Goal: Transaction & Acquisition: Purchase product/service

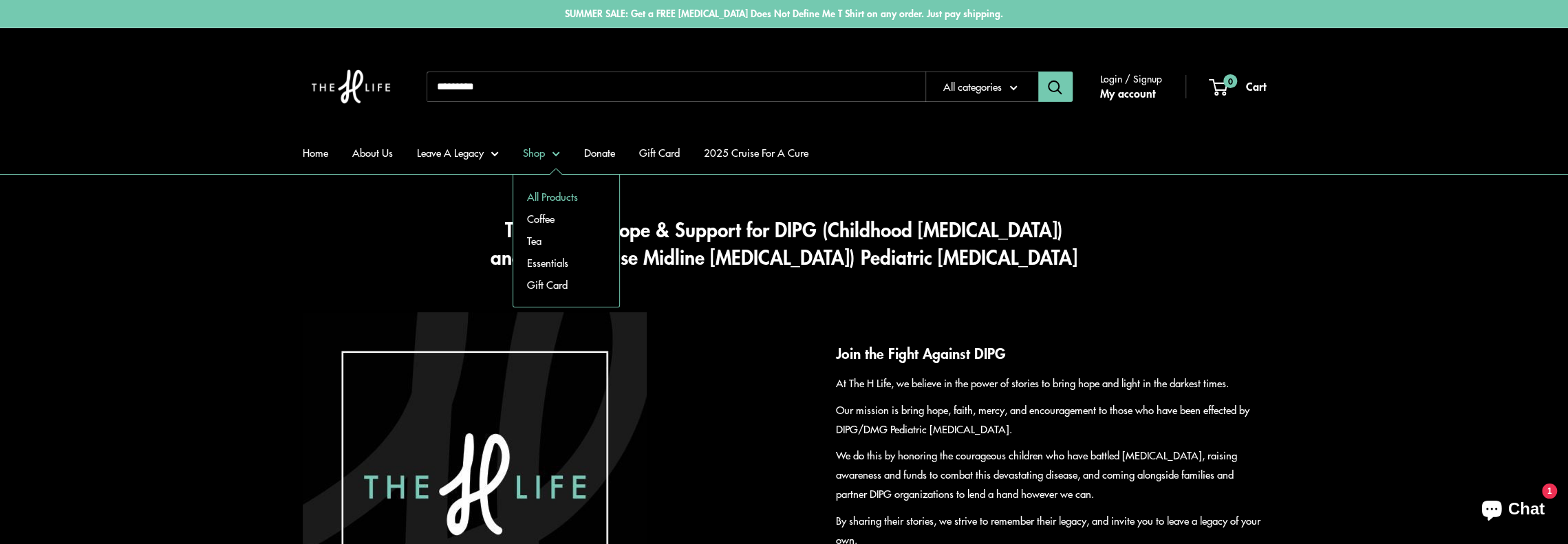
click at [545, 201] on link "All Products" at bounding box center [566, 197] width 106 height 22
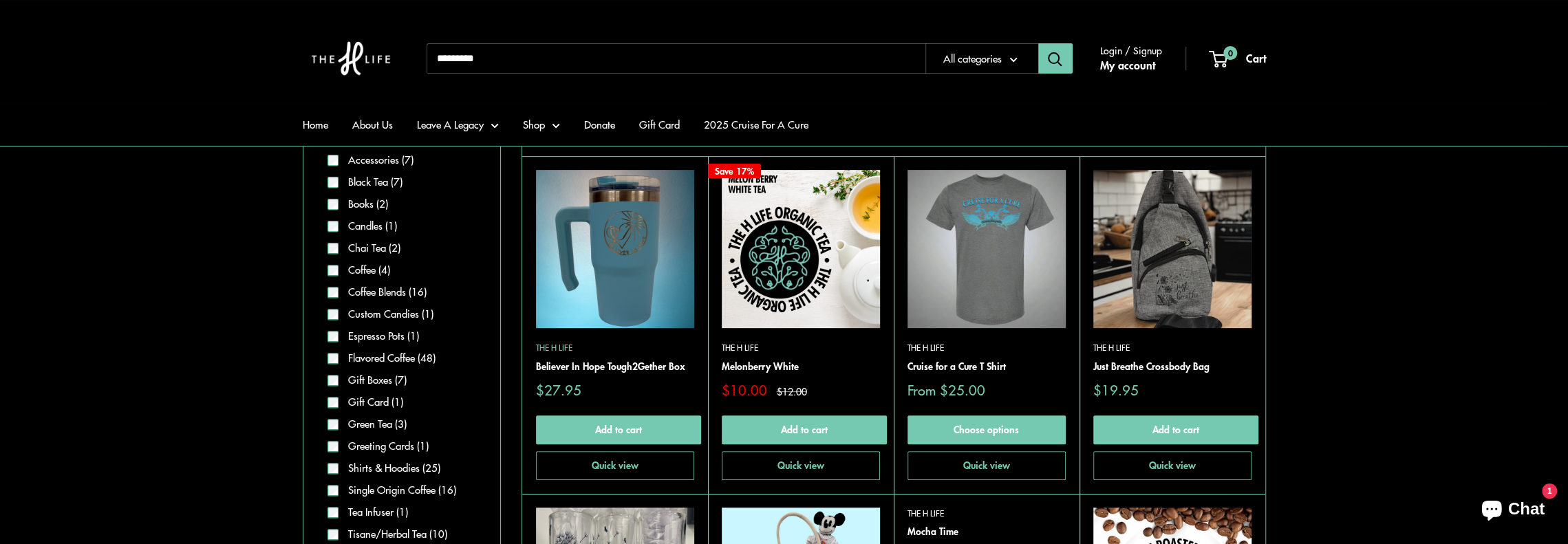
scroll to position [275, 0]
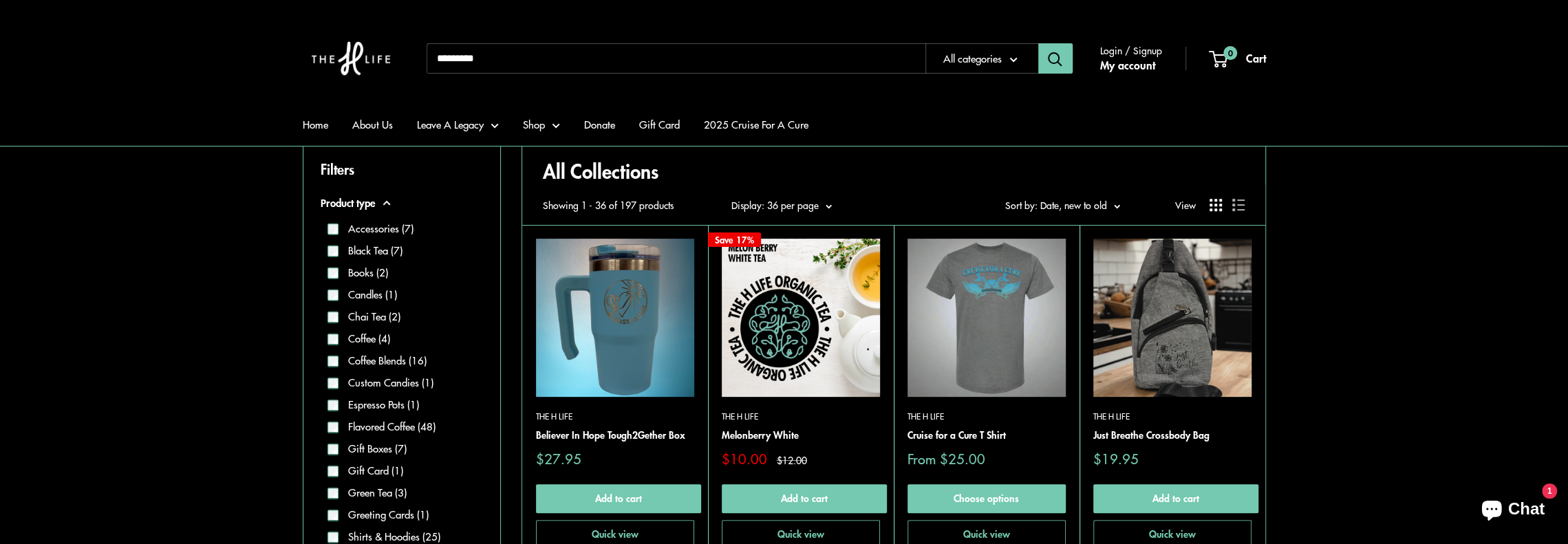
click at [0, 0] on img at bounding box center [0, 0] width 0 height 0
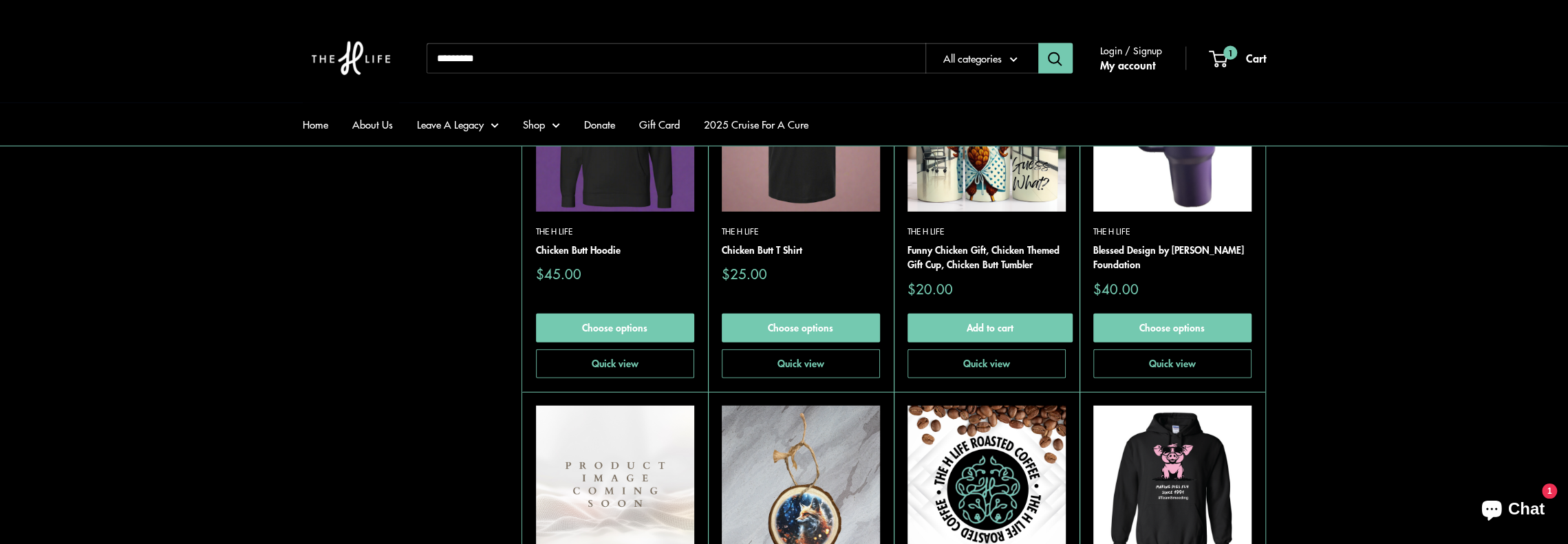
scroll to position [2890, 0]
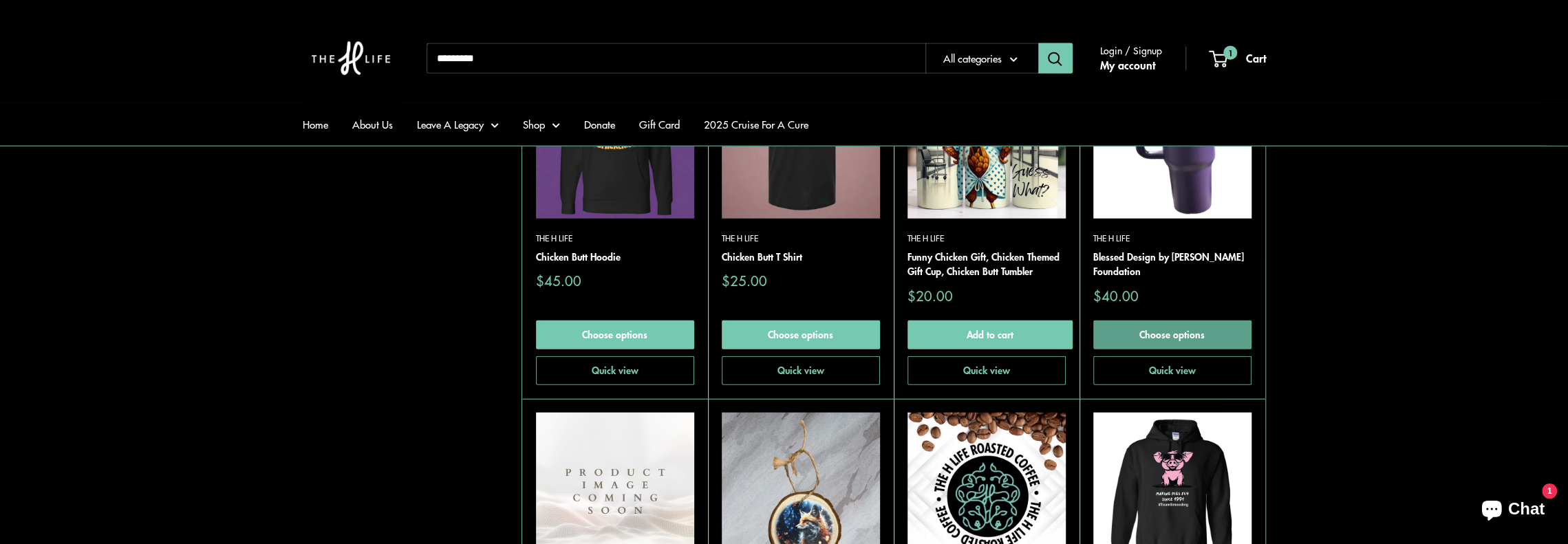
click at [1176, 333] on link "Choose options" at bounding box center [1173, 335] width 159 height 29
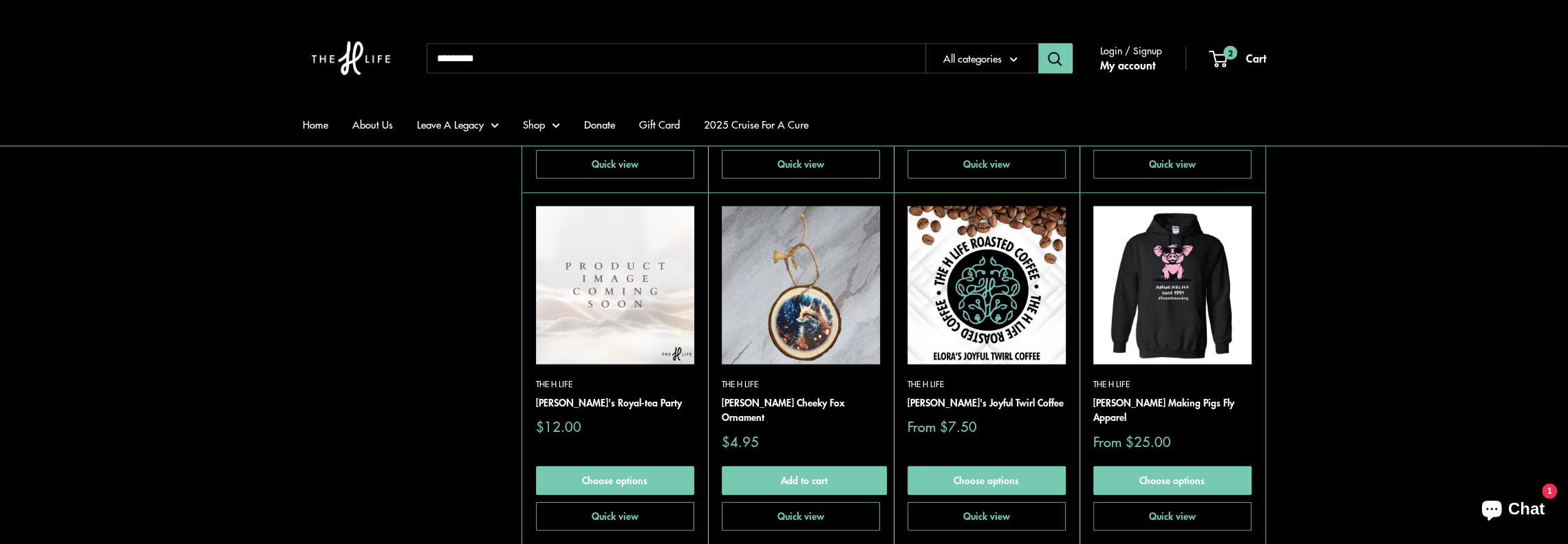
scroll to position [3372, 0]
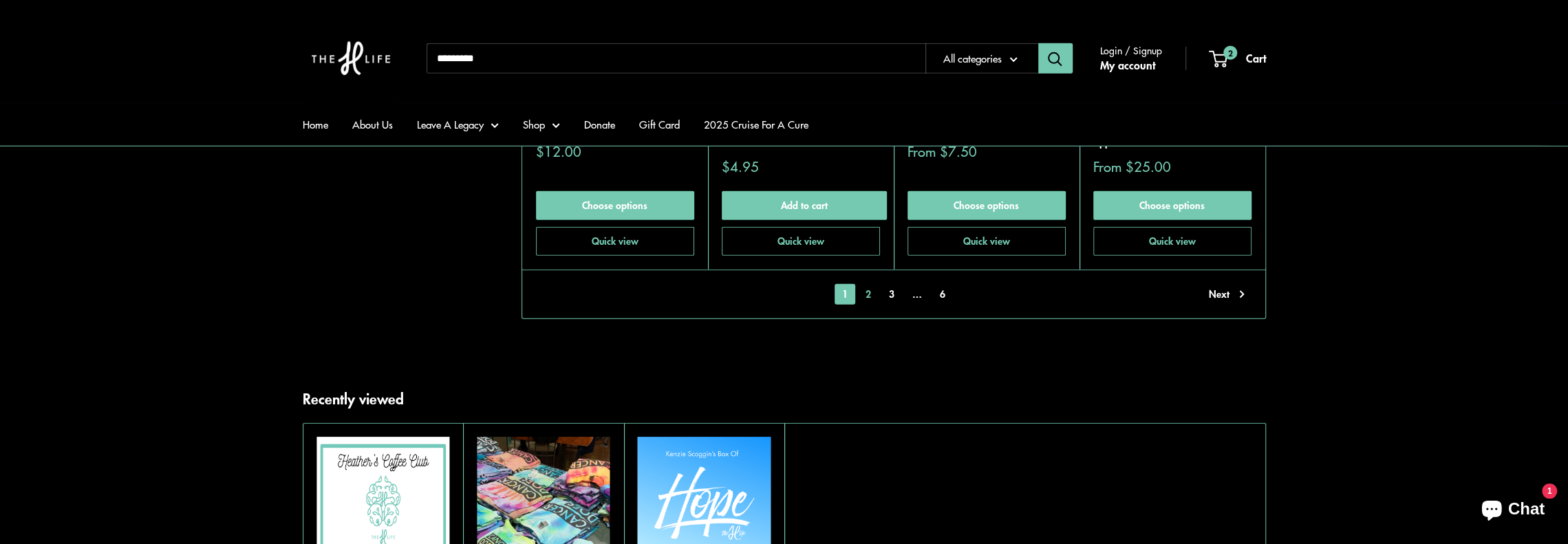
click at [870, 294] on link "2" at bounding box center [868, 295] width 21 height 21
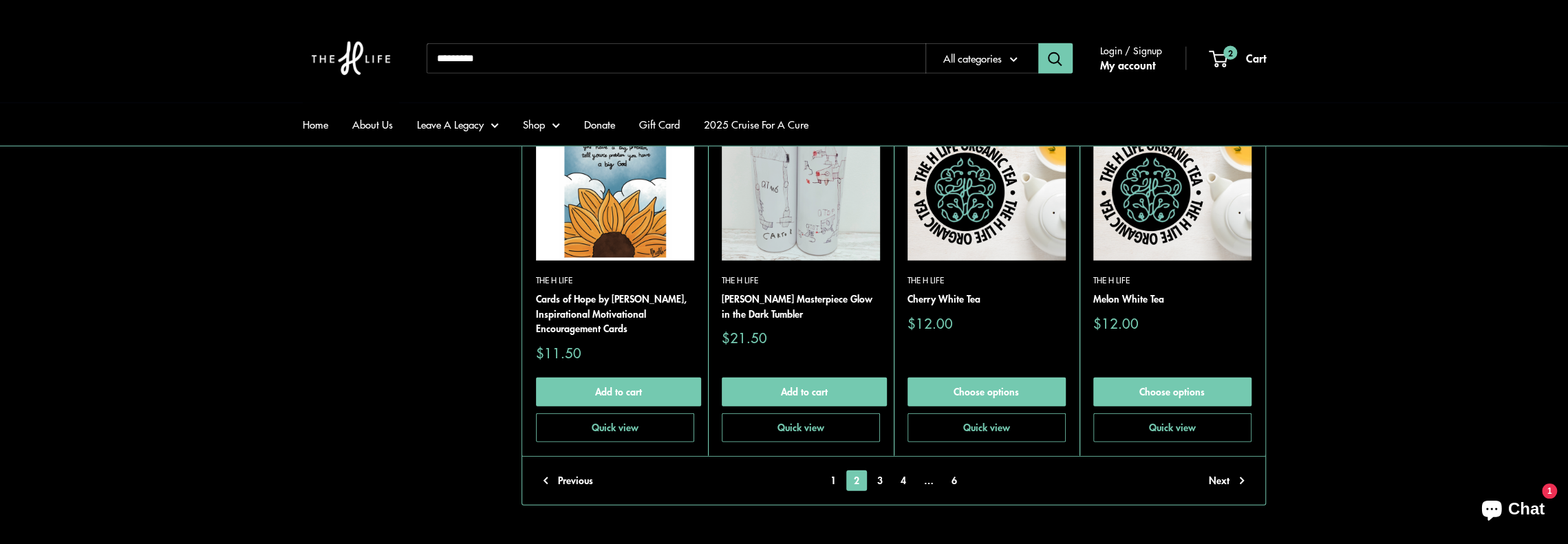
scroll to position [3282, 0]
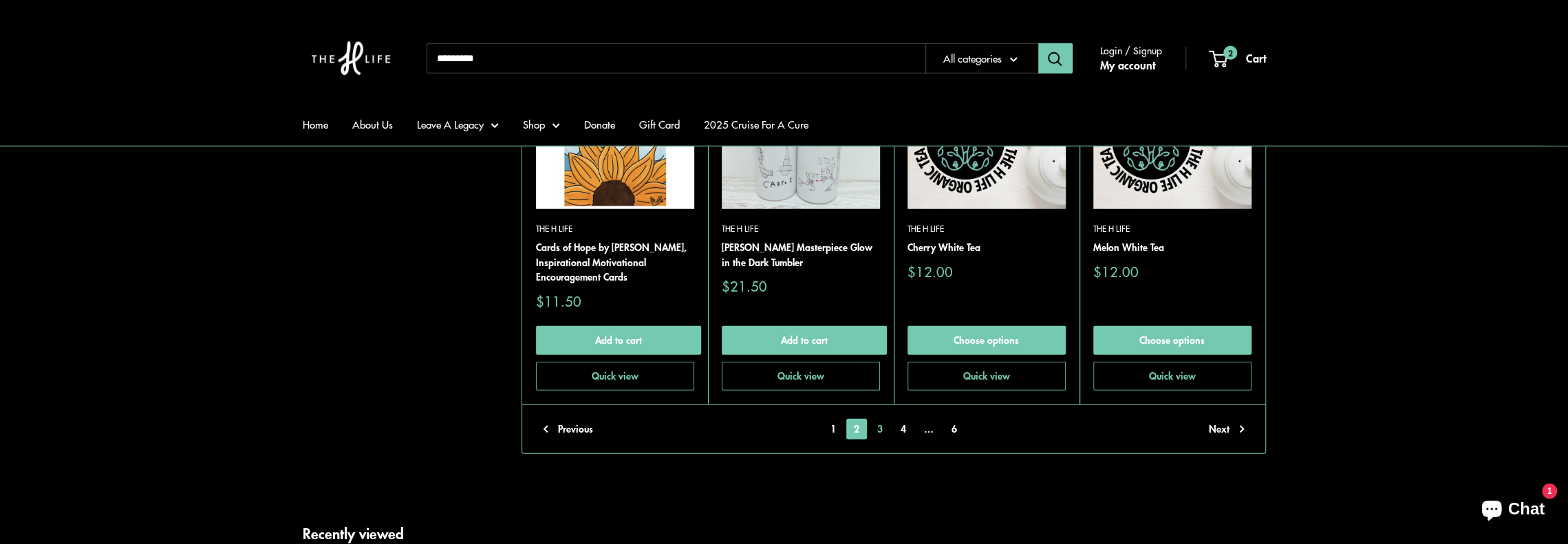
click at [880, 428] on link "3" at bounding box center [880, 429] width 21 height 21
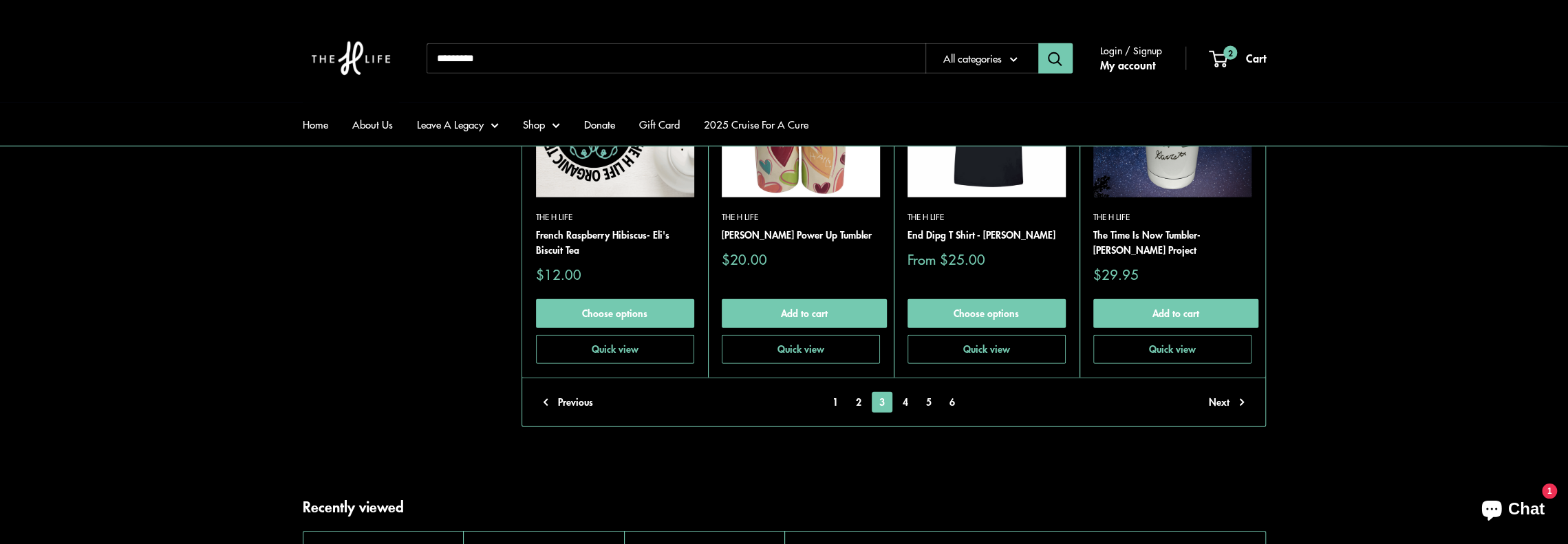
scroll to position [3351, 0]
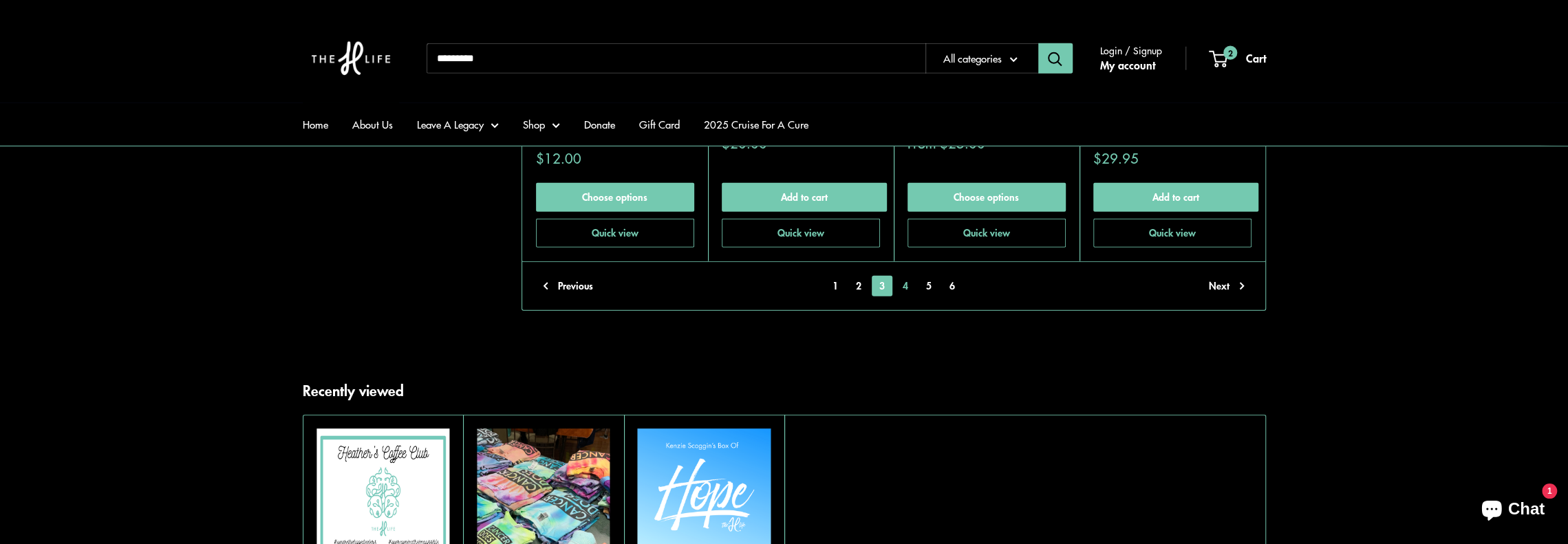
click at [903, 276] on link "4" at bounding box center [905, 286] width 21 height 21
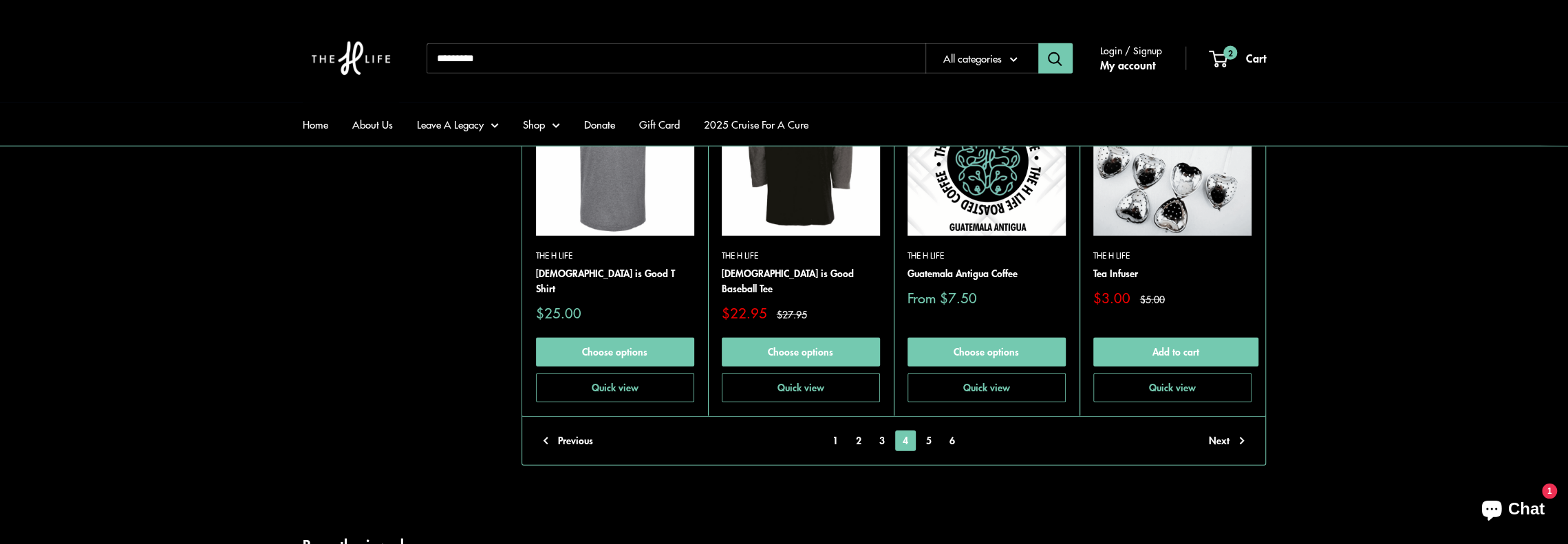
scroll to position [3282, 0]
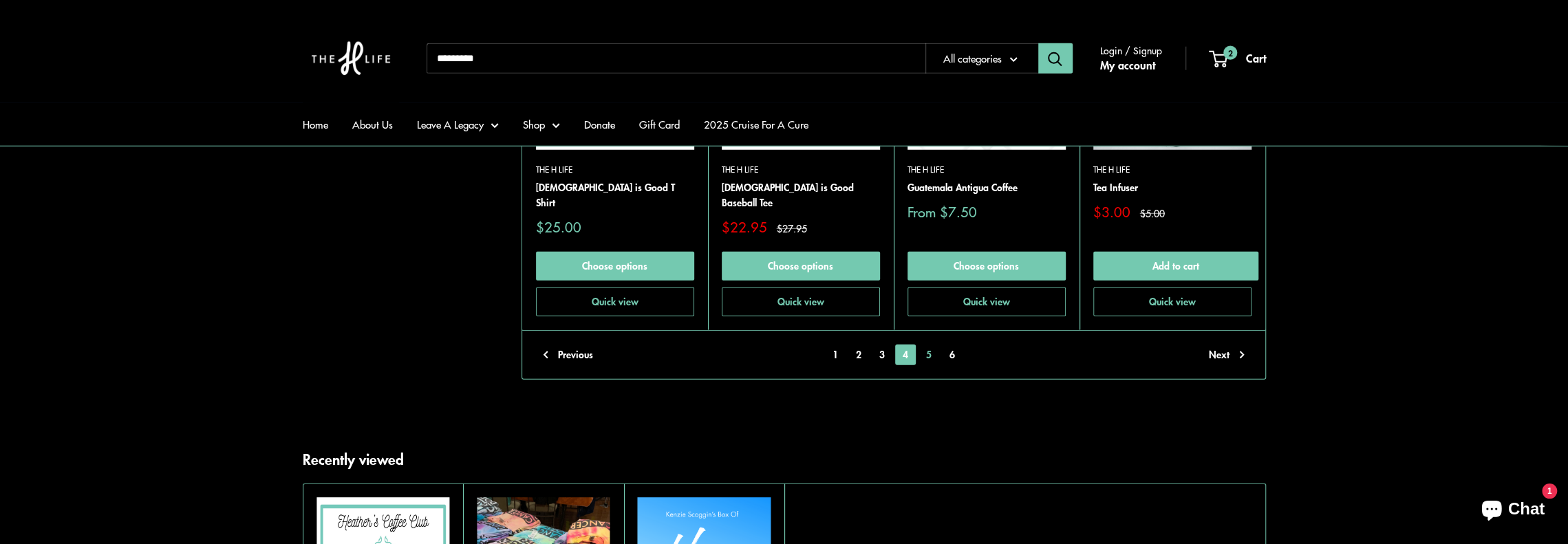
click at [932, 345] on link "5" at bounding box center [929, 355] width 21 height 21
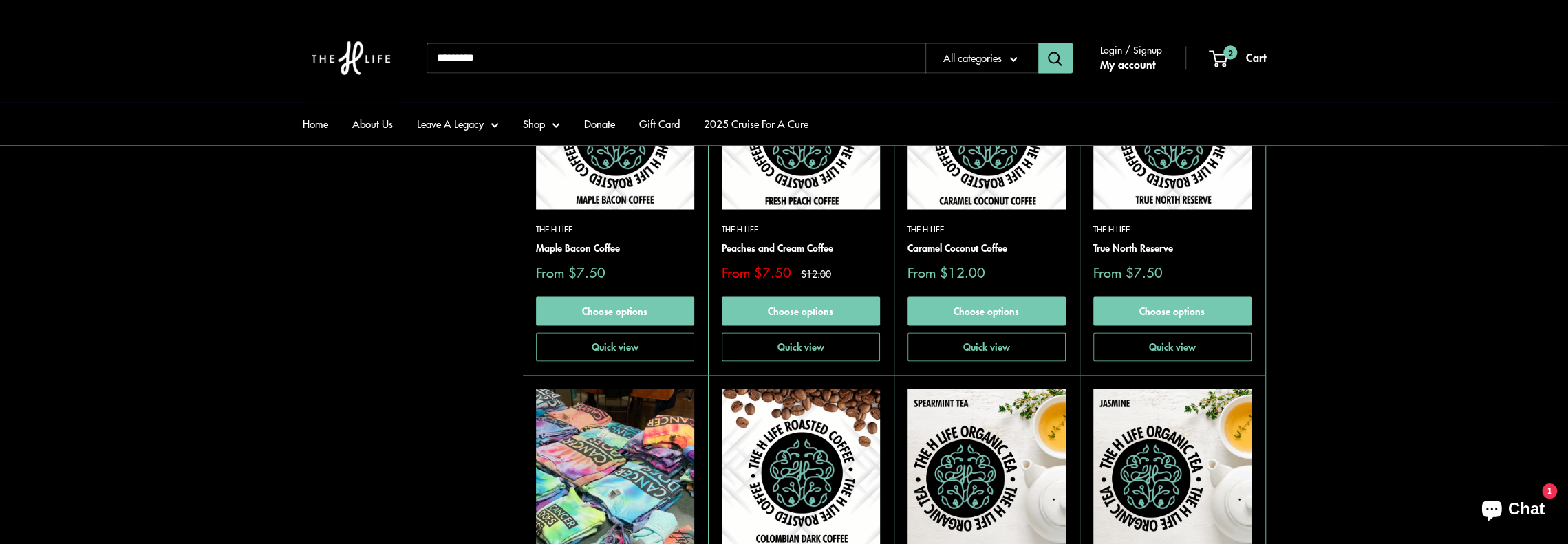
scroll to position [2318, 0]
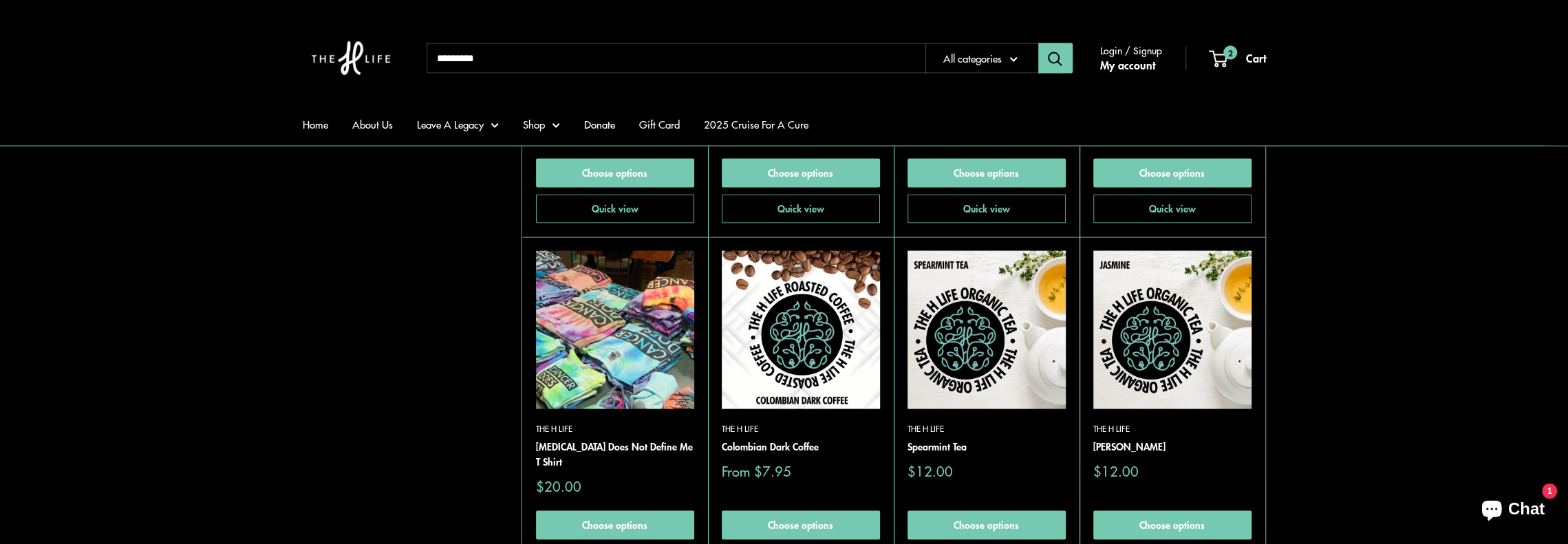
click at [0, 0] on img at bounding box center [0, 0] width 0 height 0
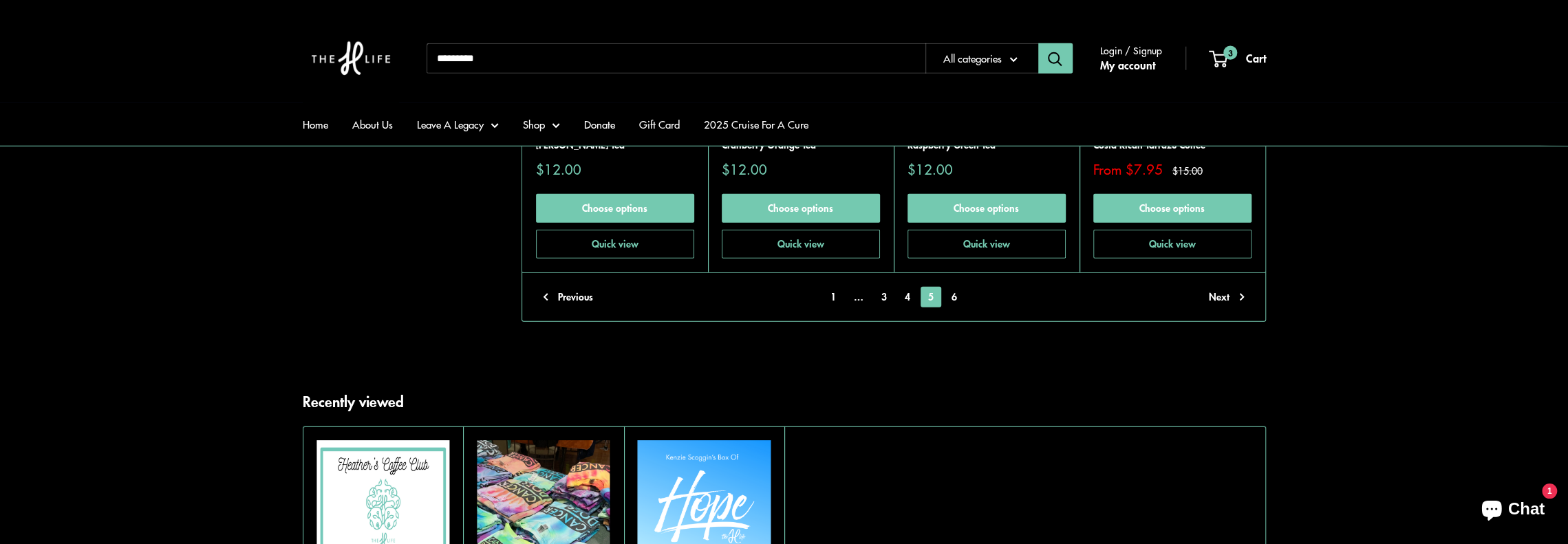
scroll to position [3351, 0]
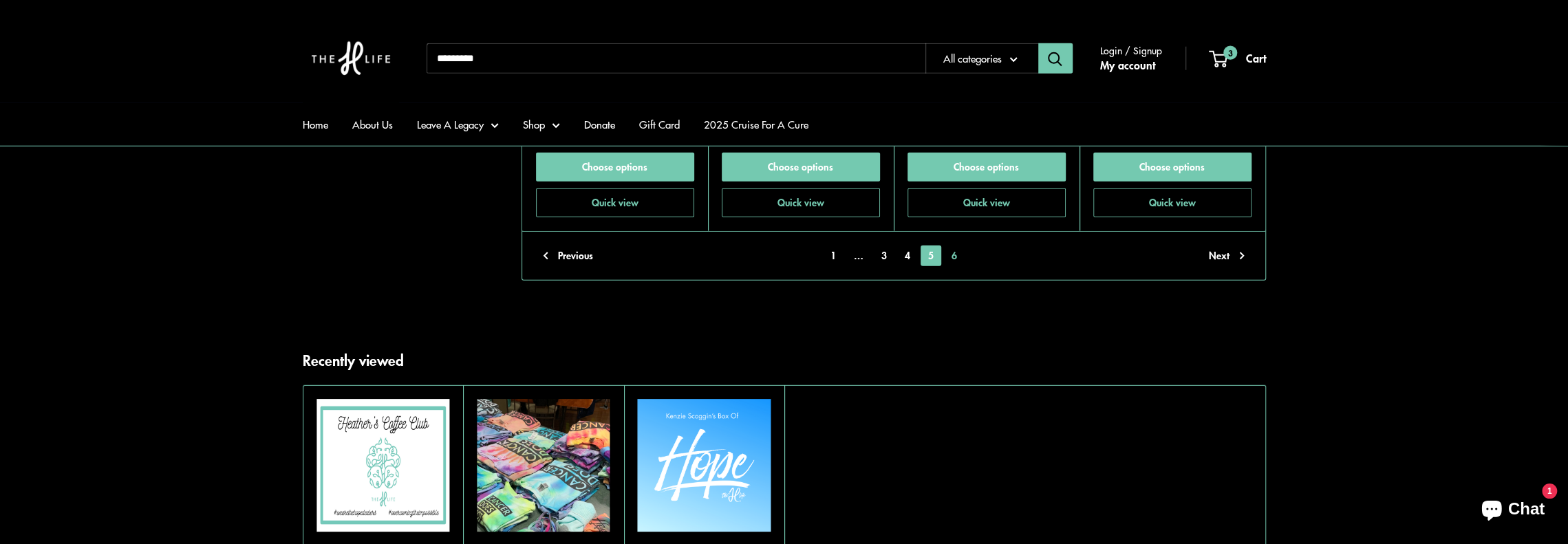
click at [953, 246] on link "6" at bounding box center [954, 256] width 21 height 21
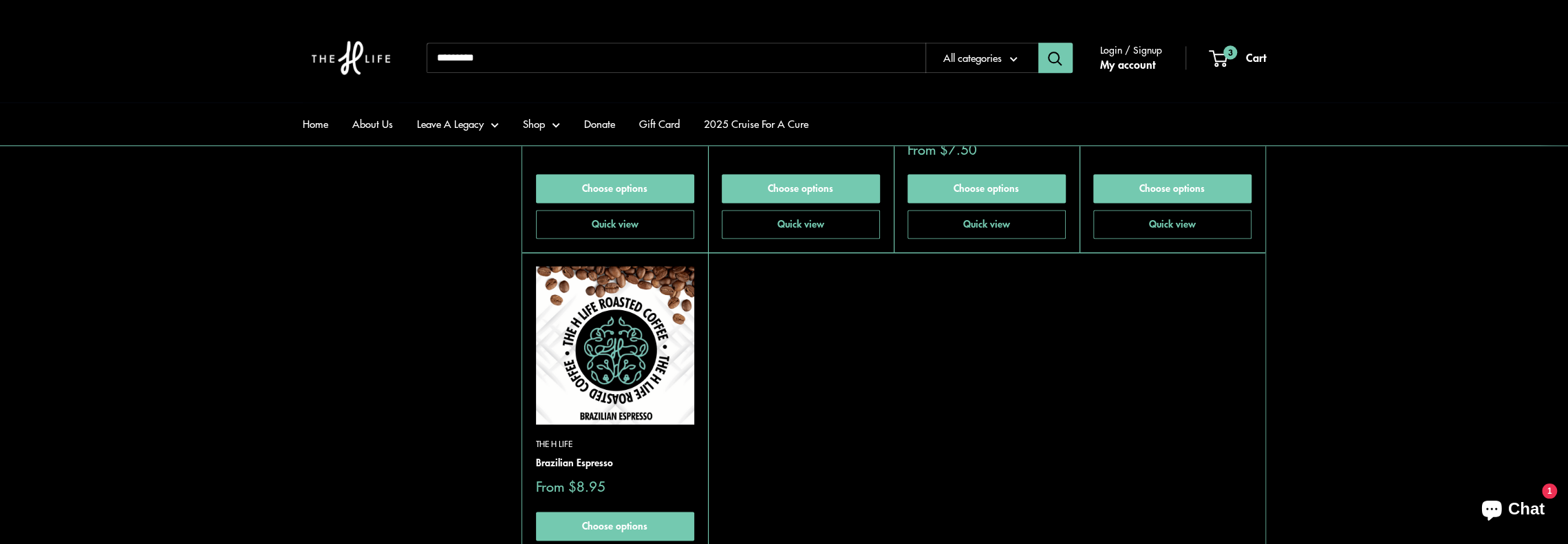
scroll to position [1699, 0]
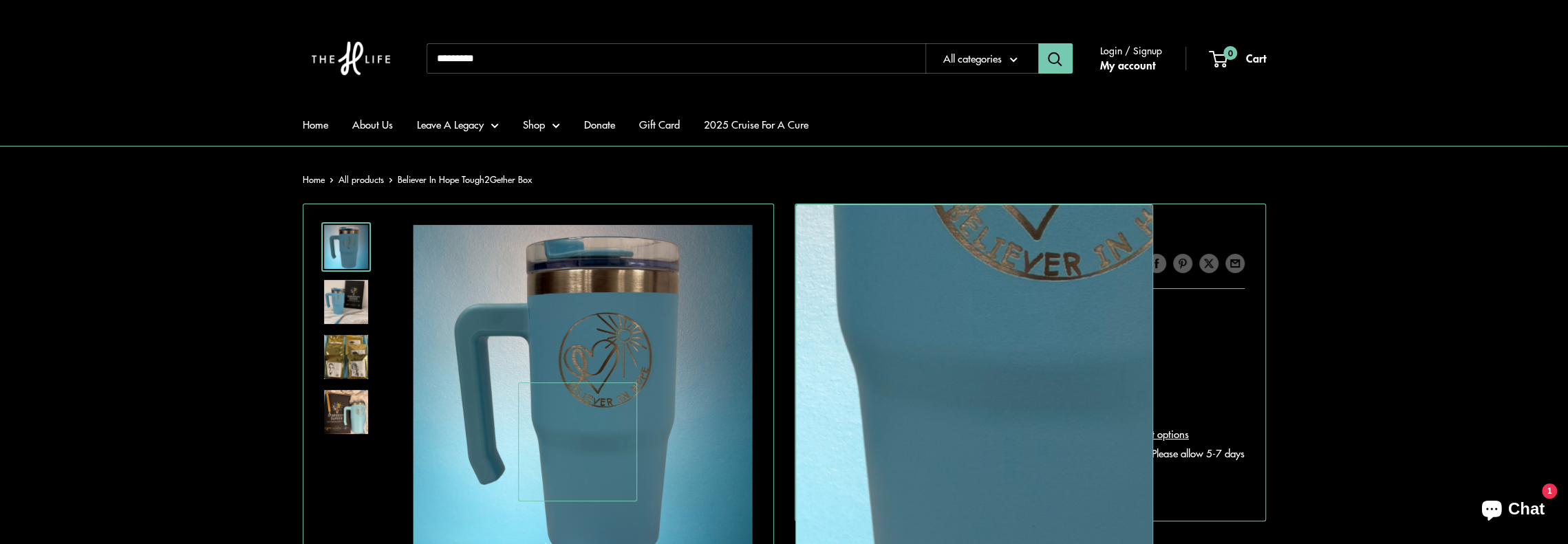
scroll to position [207, 0]
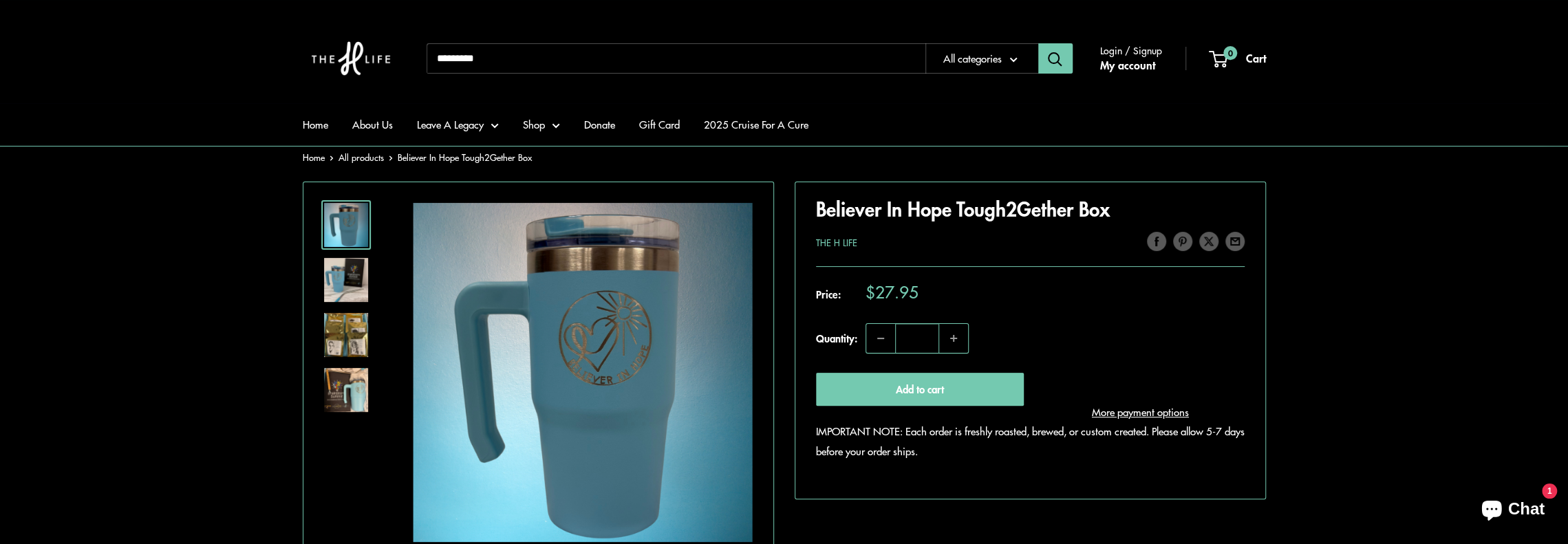
click at [335, 278] on img at bounding box center [346, 280] width 44 height 44
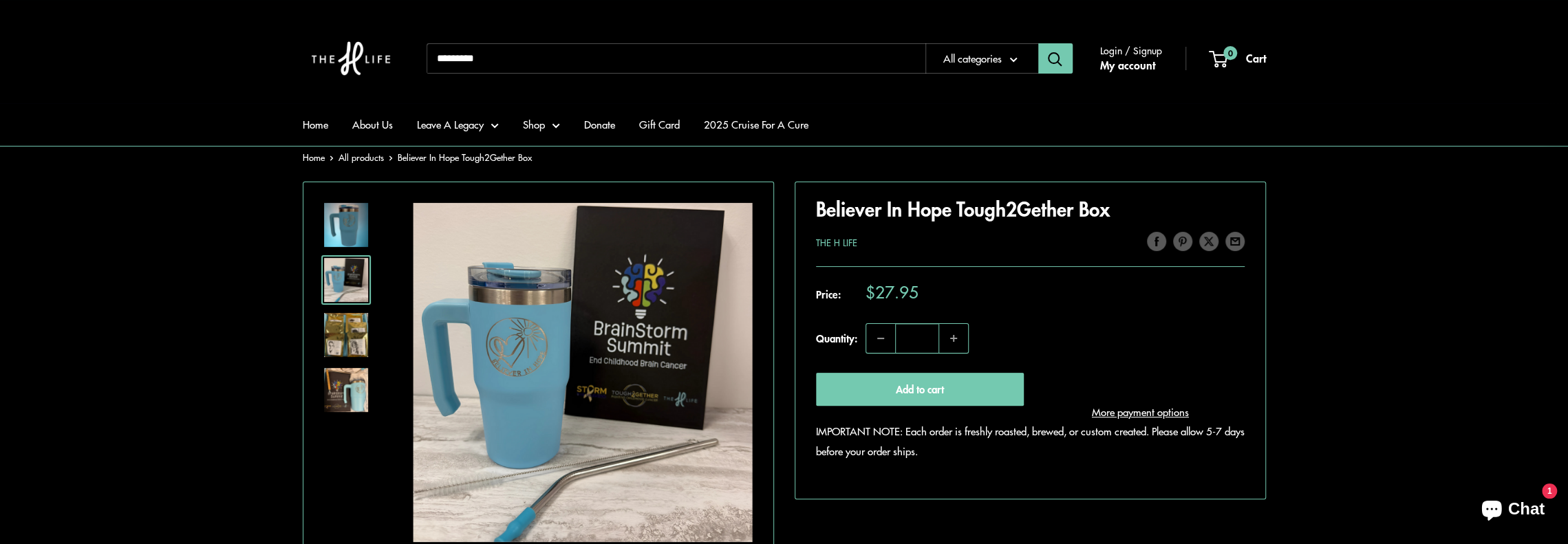
click at [334, 333] on img at bounding box center [346, 335] width 44 height 44
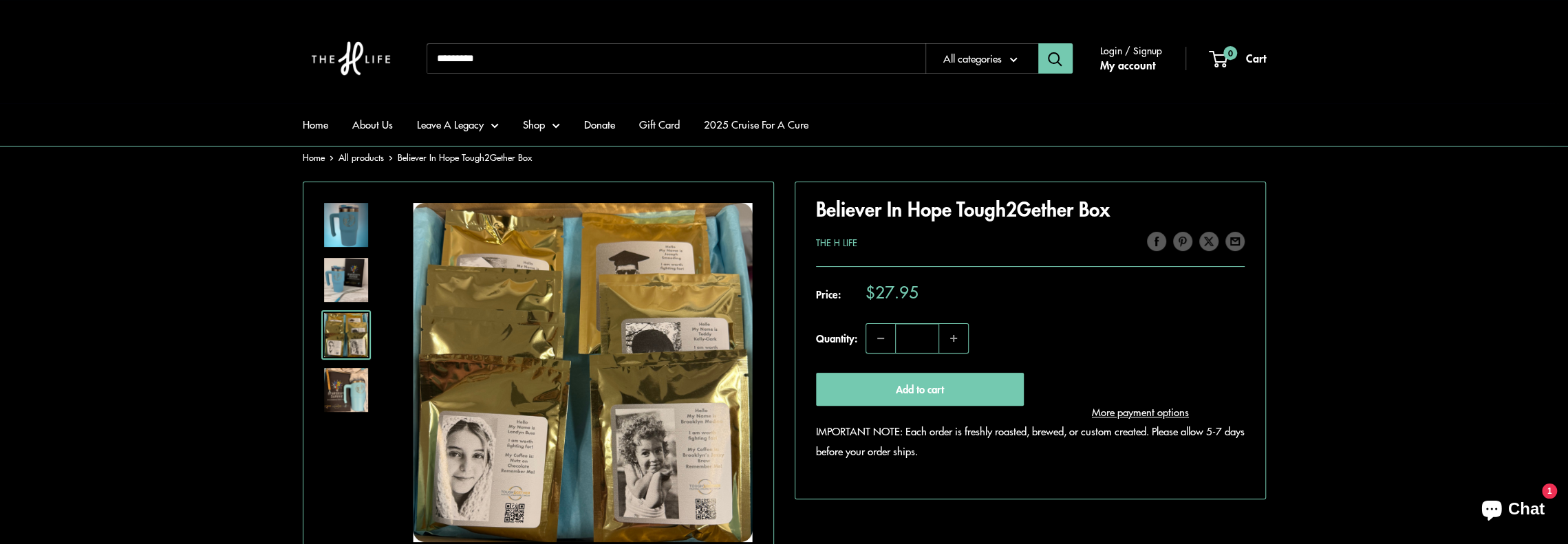
click at [340, 396] on img at bounding box center [346, 390] width 44 height 44
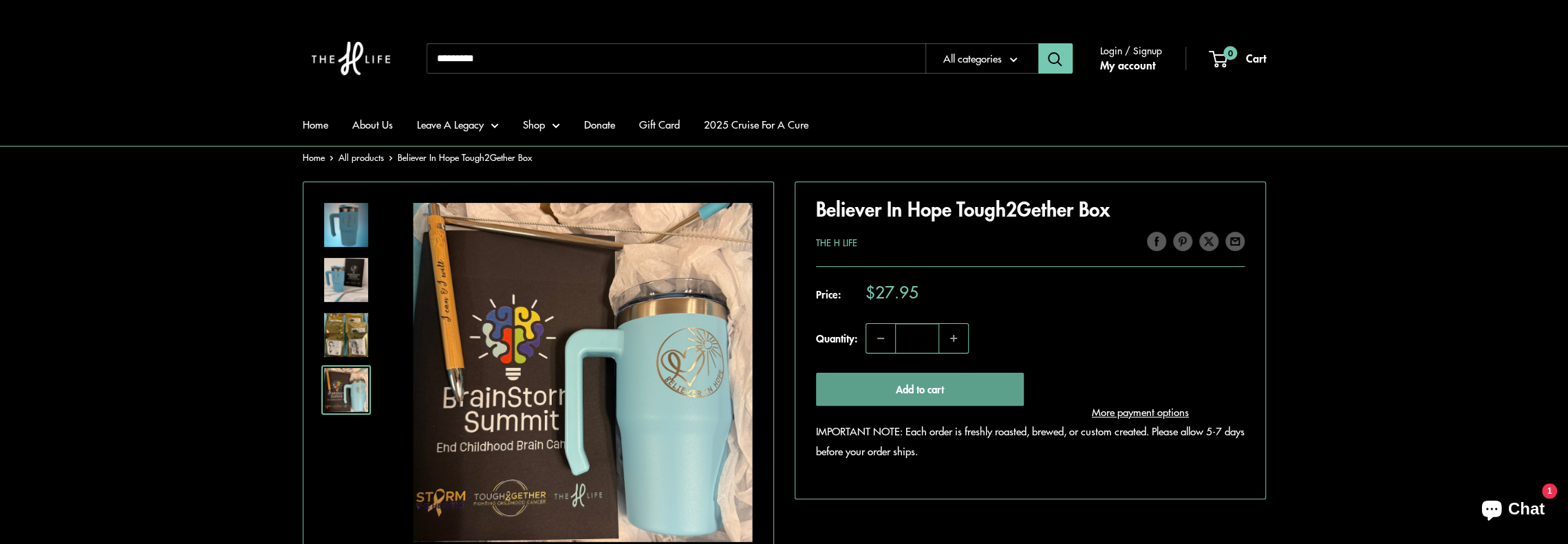
click at [867, 387] on button "Add to cart" at bounding box center [920, 389] width 208 height 33
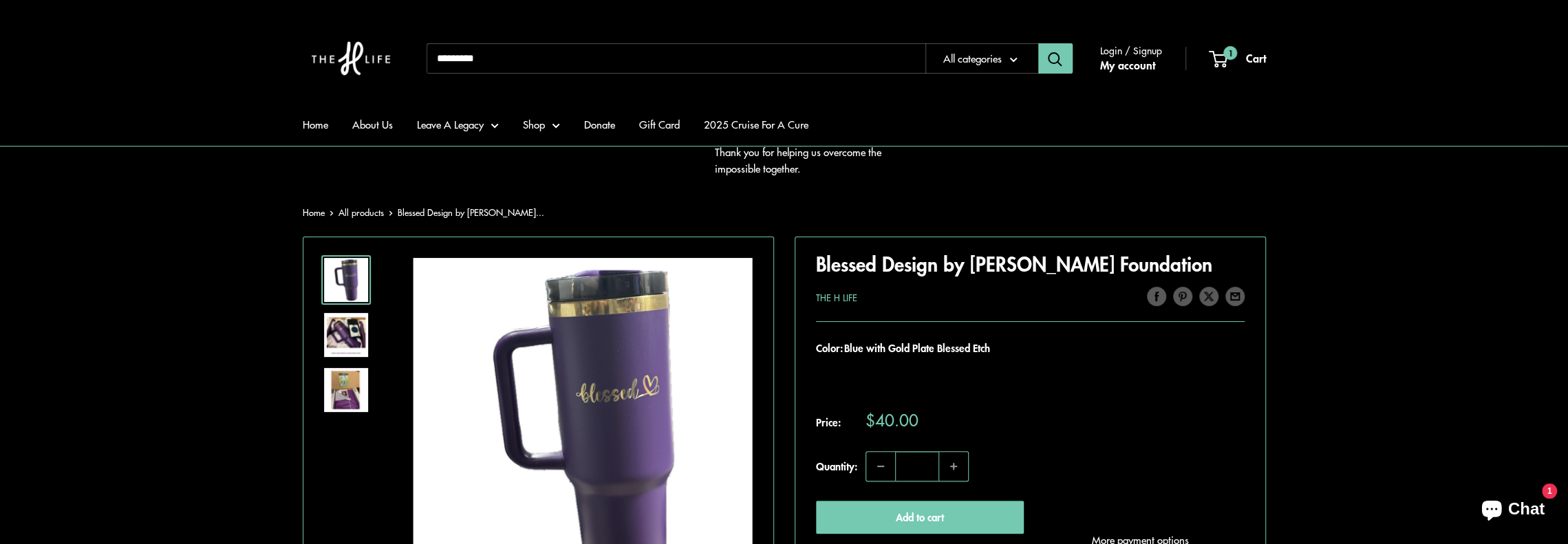
scroll to position [207, 0]
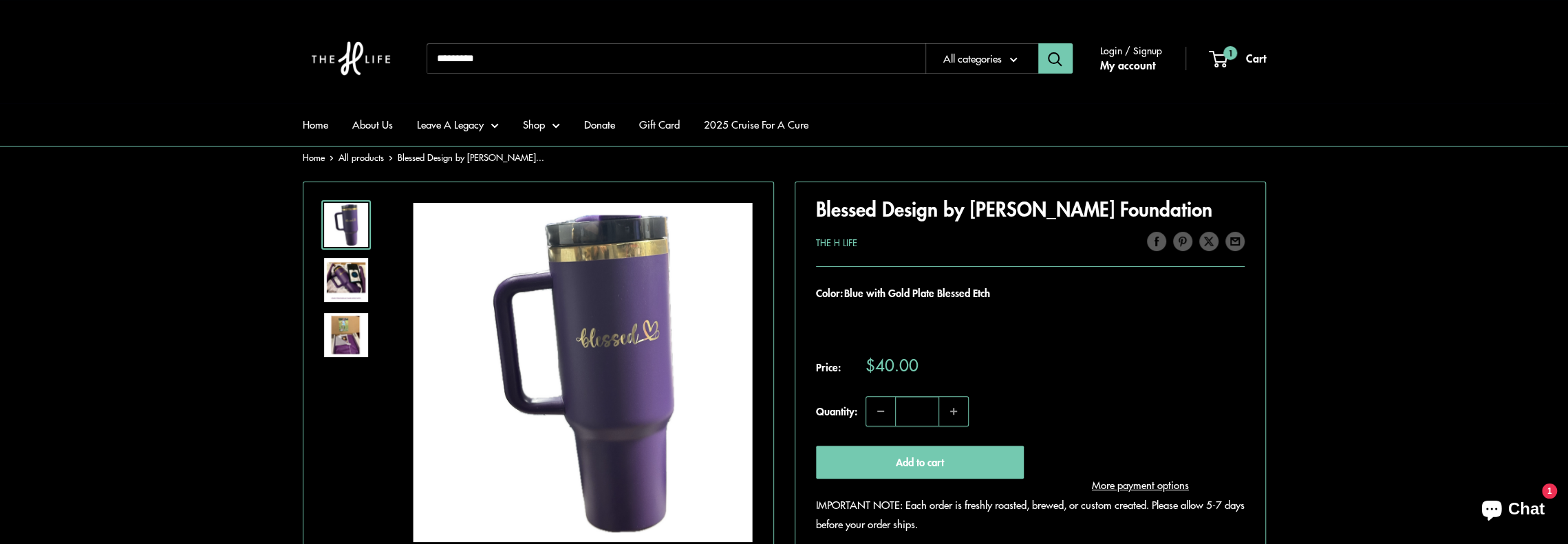
click at [832, 324] on label "Blue with Gold Plate Blessed Etch" at bounding box center [831, 323] width 25 height 25
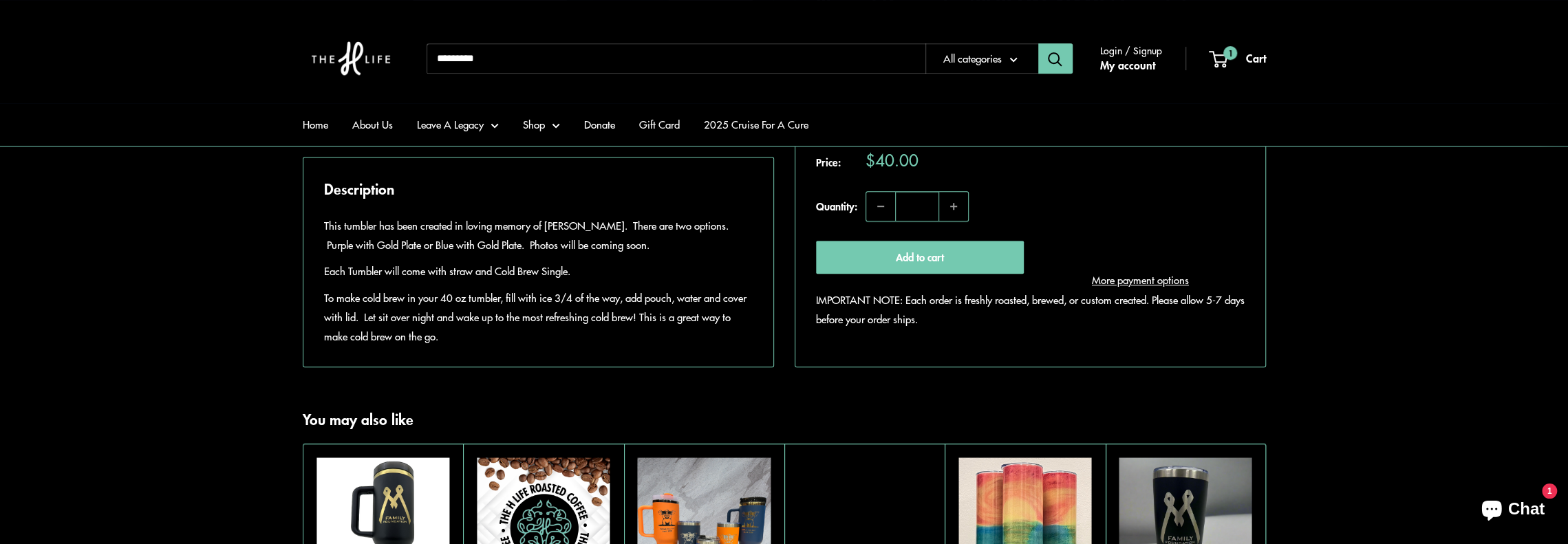
scroll to position [619, 0]
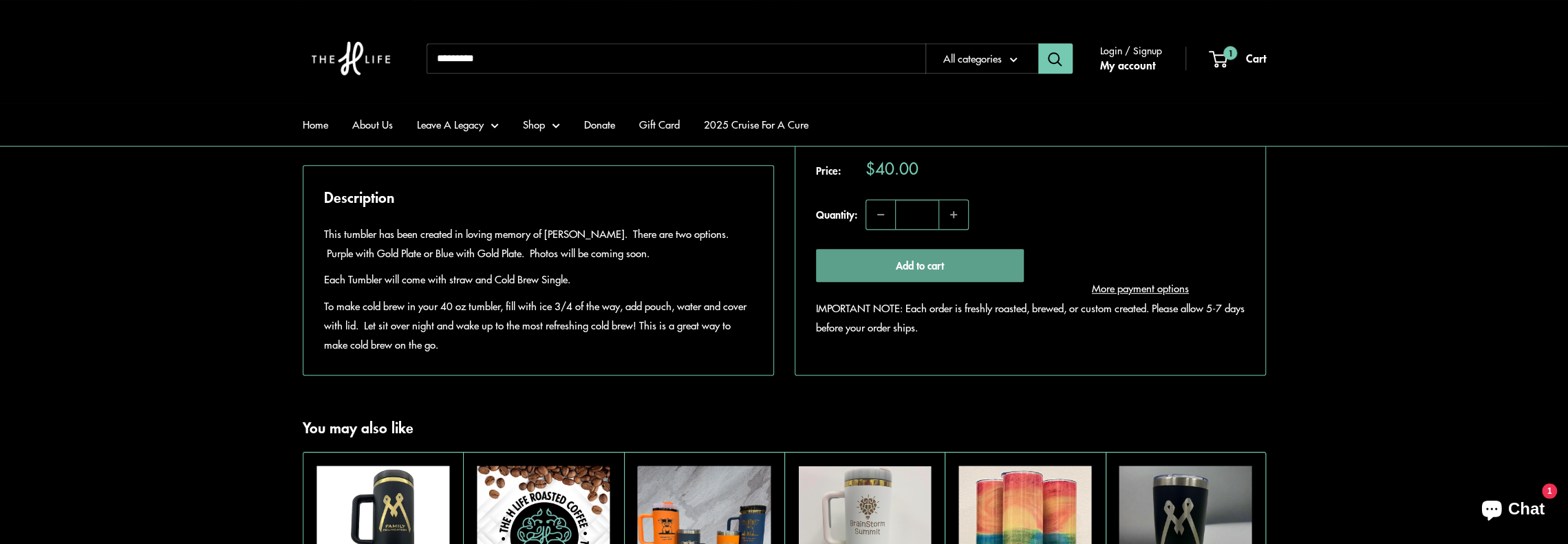
click at [887, 283] on button "Add to cart" at bounding box center [920, 266] width 208 height 33
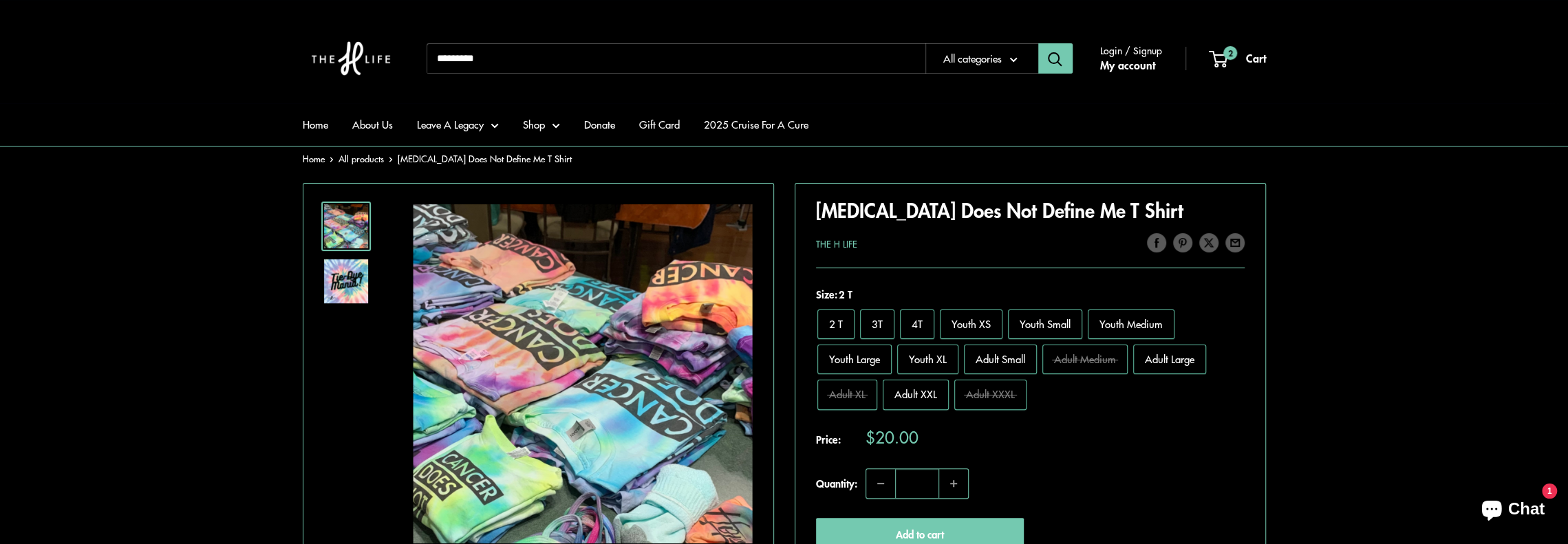
scroll to position [275, 0]
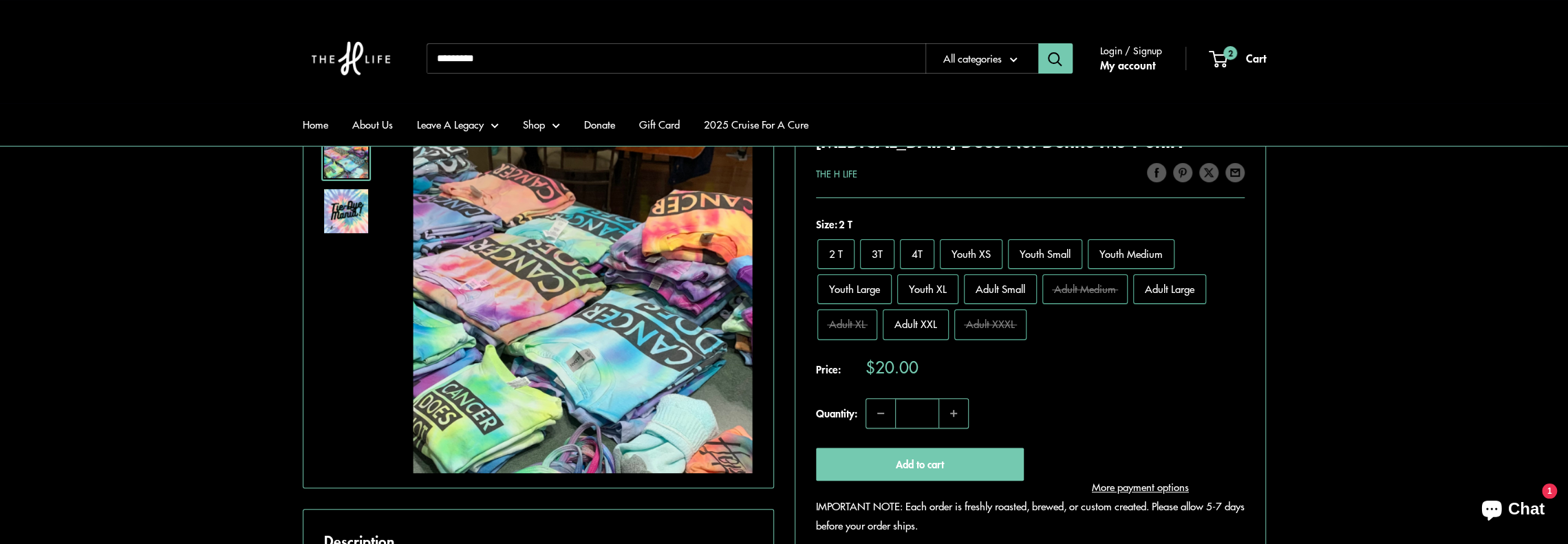
click at [888, 317] on label "Adult XXL" at bounding box center [915, 324] width 66 height 30
click at [880, 449] on button "Add to cart" at bounding box center [920, 464] width 208 height 33
